Goal: Navigation & Orientation: Find specific page/section

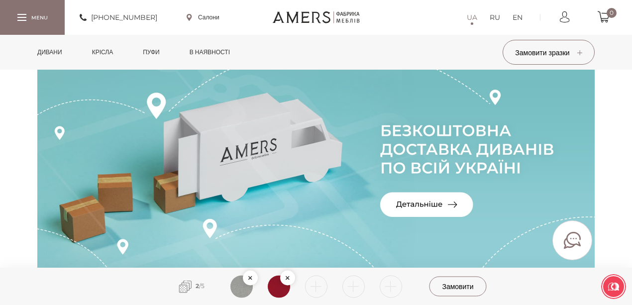
click at [53, 53] on link "Дивани" at bounding box center [50, 52] width 40 height 35
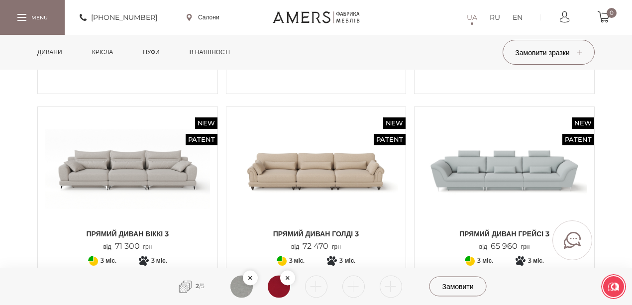
scroll to position [896, 0]
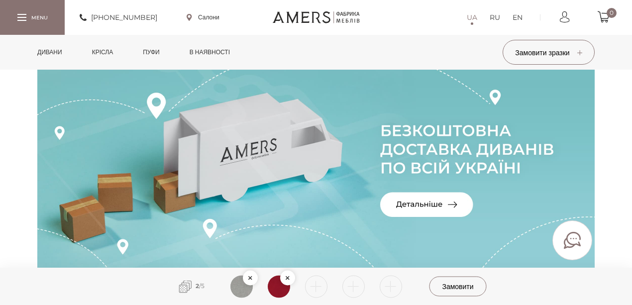
click at [57, 51] on link "Дивани" at bounding box center [50, 52] width 40 height 35
